Goal: Check status: Check status

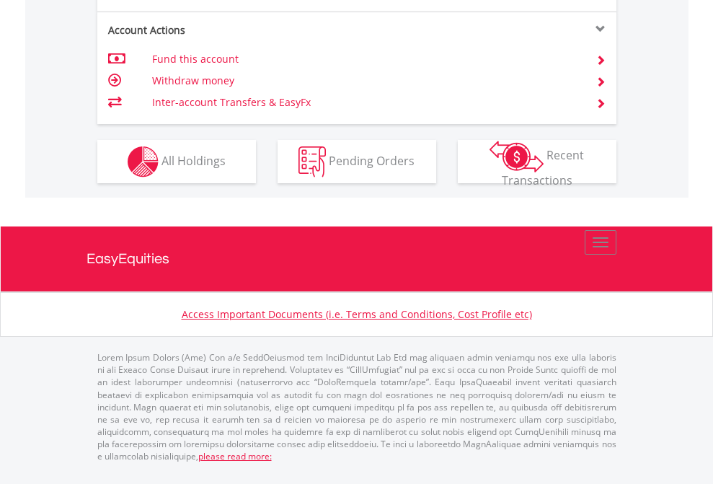
scroll to position [1383, 0]
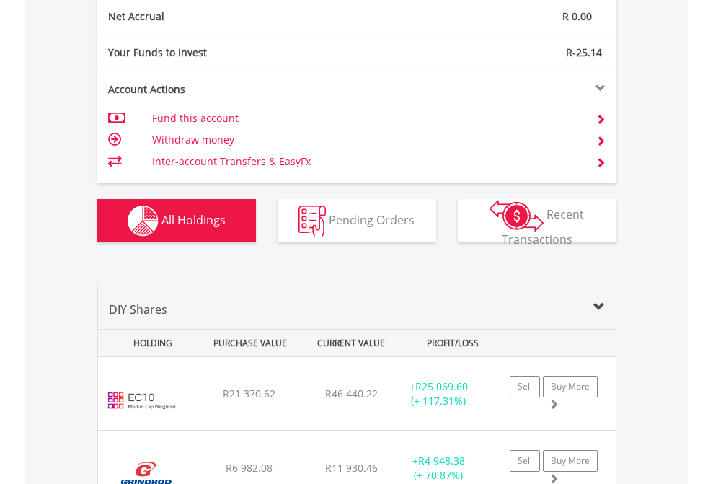
scroll to position [1633, 0]
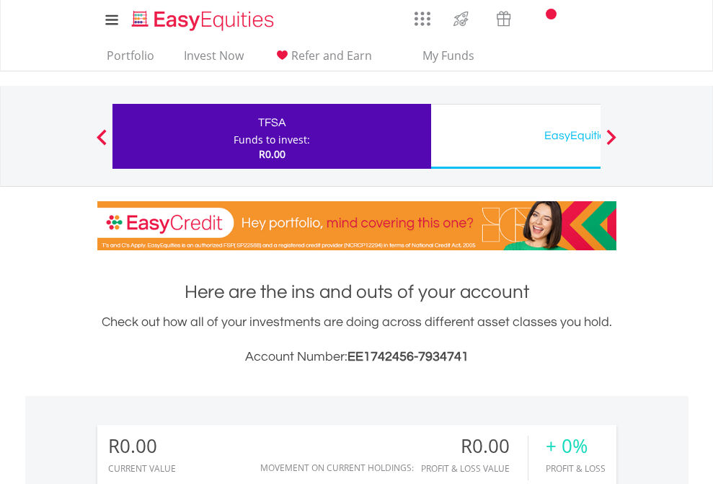
scroll to position [138, 226]
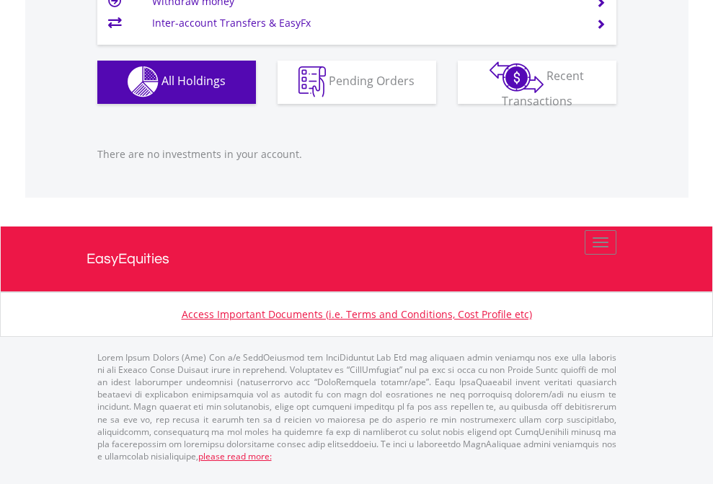
scroll to position [1428, 0]
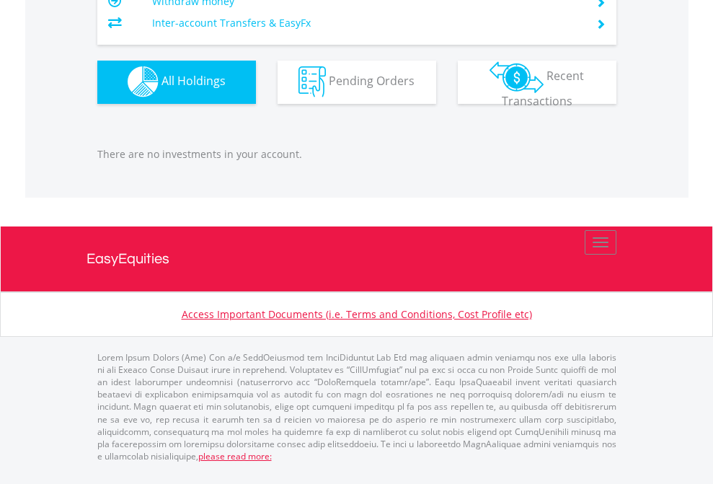
scroll to position [1428, 0]
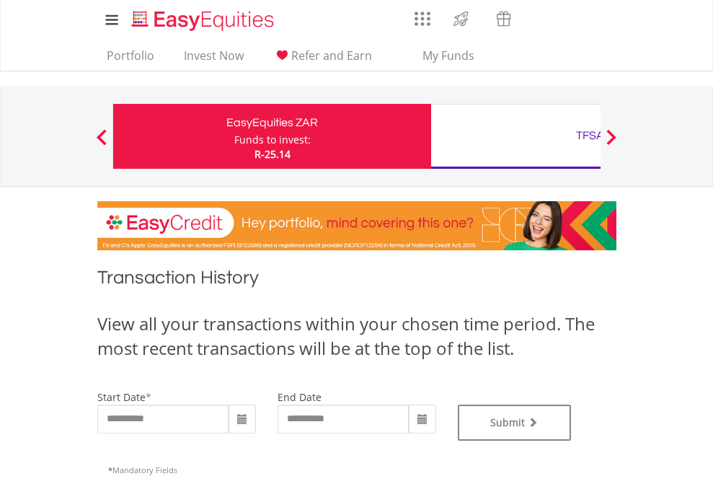
type input "**********"
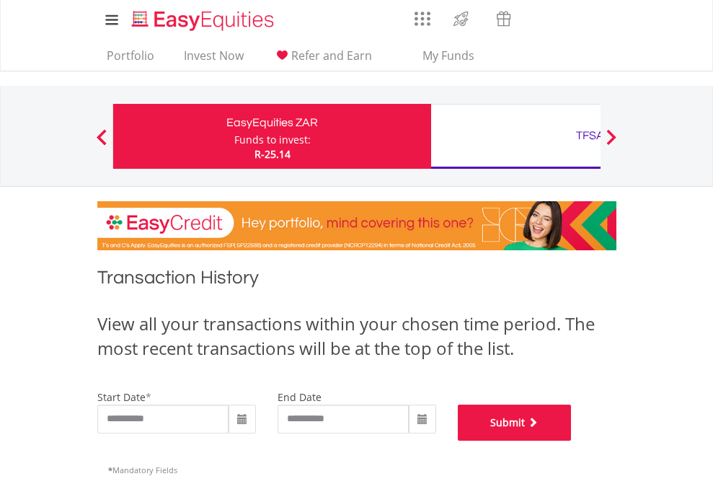
click at [572, 441] on button "Submit" at bounding box center [515, 423] width 114 height 36
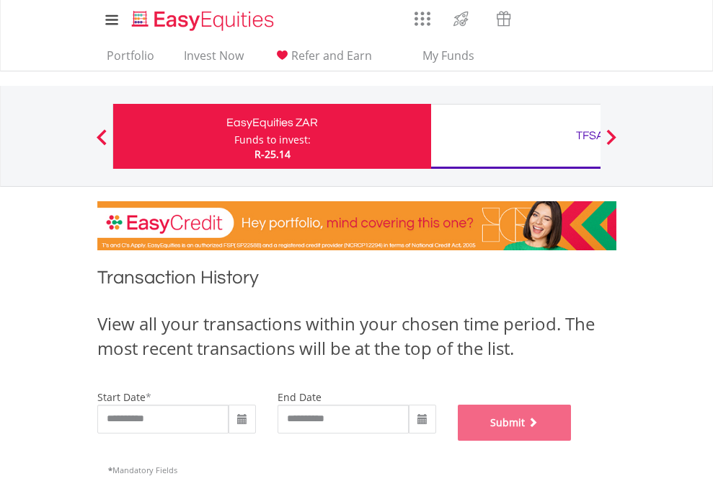
scroll to position [585, 0]
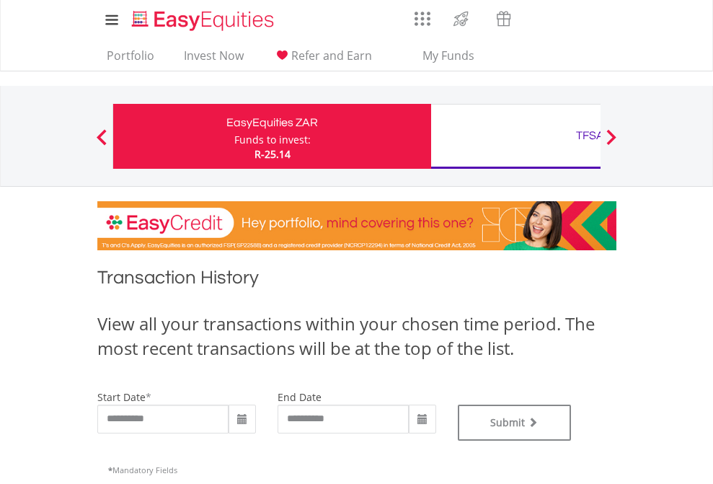
click at [516, 136] on div "TFSA" at bounding box center [590, 136] width 301 height 20
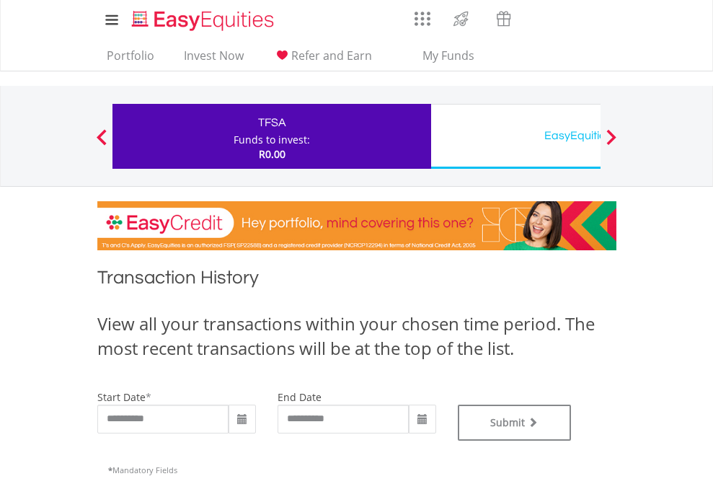
click at [516, 136] on div "EasyEquities USD" at bounding box center [590, 136] width 301 height 20
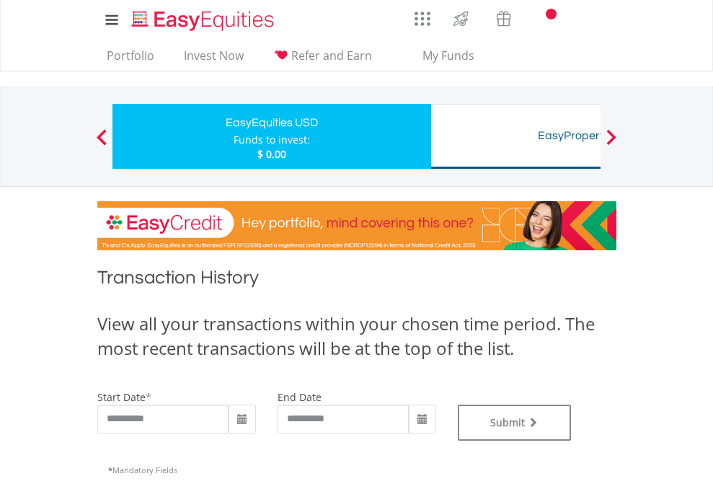
type input "**********"
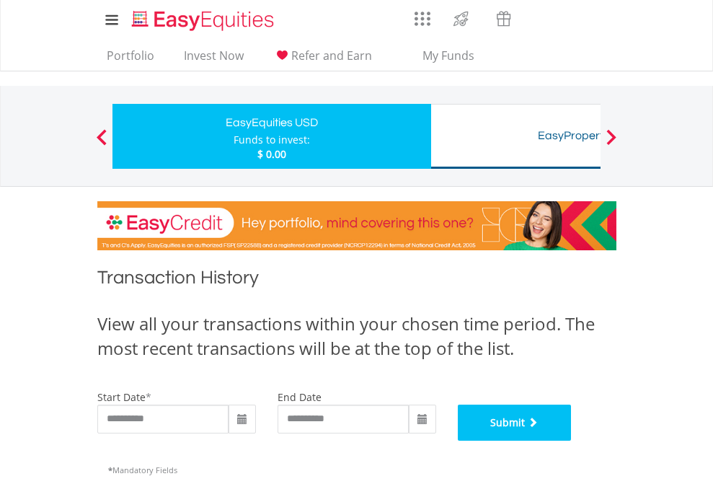
click at [572, 441] on button "Submit" at bounding box center [515, 423] width 114 height 36
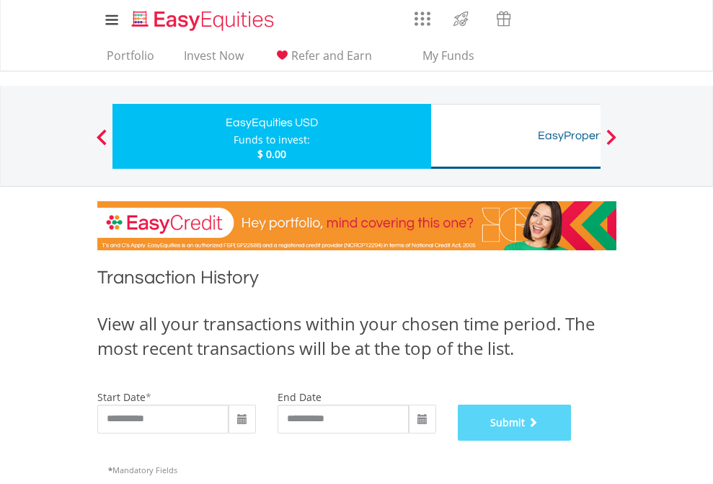
scroll to position [585, 0]
